Goal: Navigation & Orientation: Go to known website

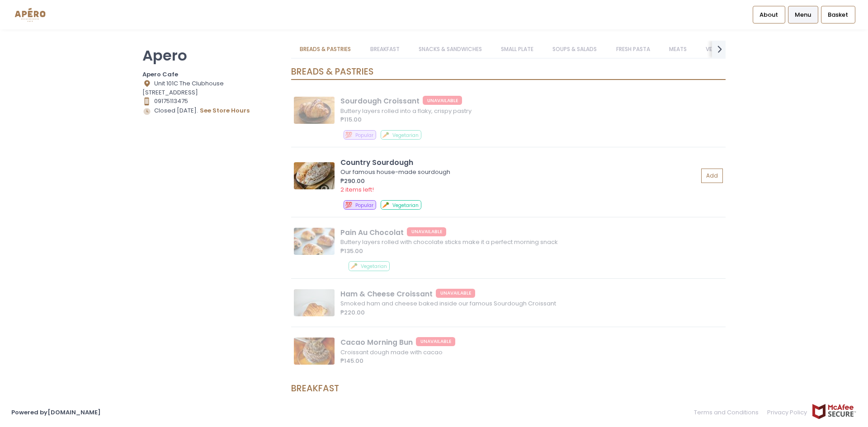
click at [30, 21] on img at bounding box center [30, 15] width 38 height 16
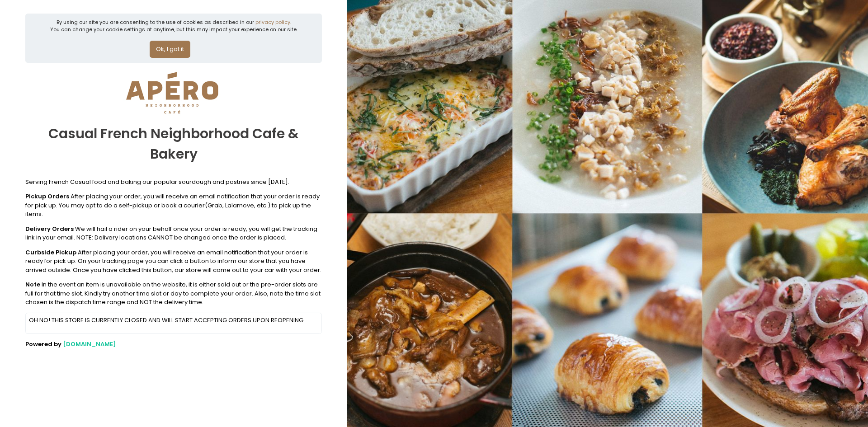
click at [164, 90] on img at bounding box center [172, 92] width 113 height 47
